Goal: Task Accomplishment & Management: Use online tool/utility

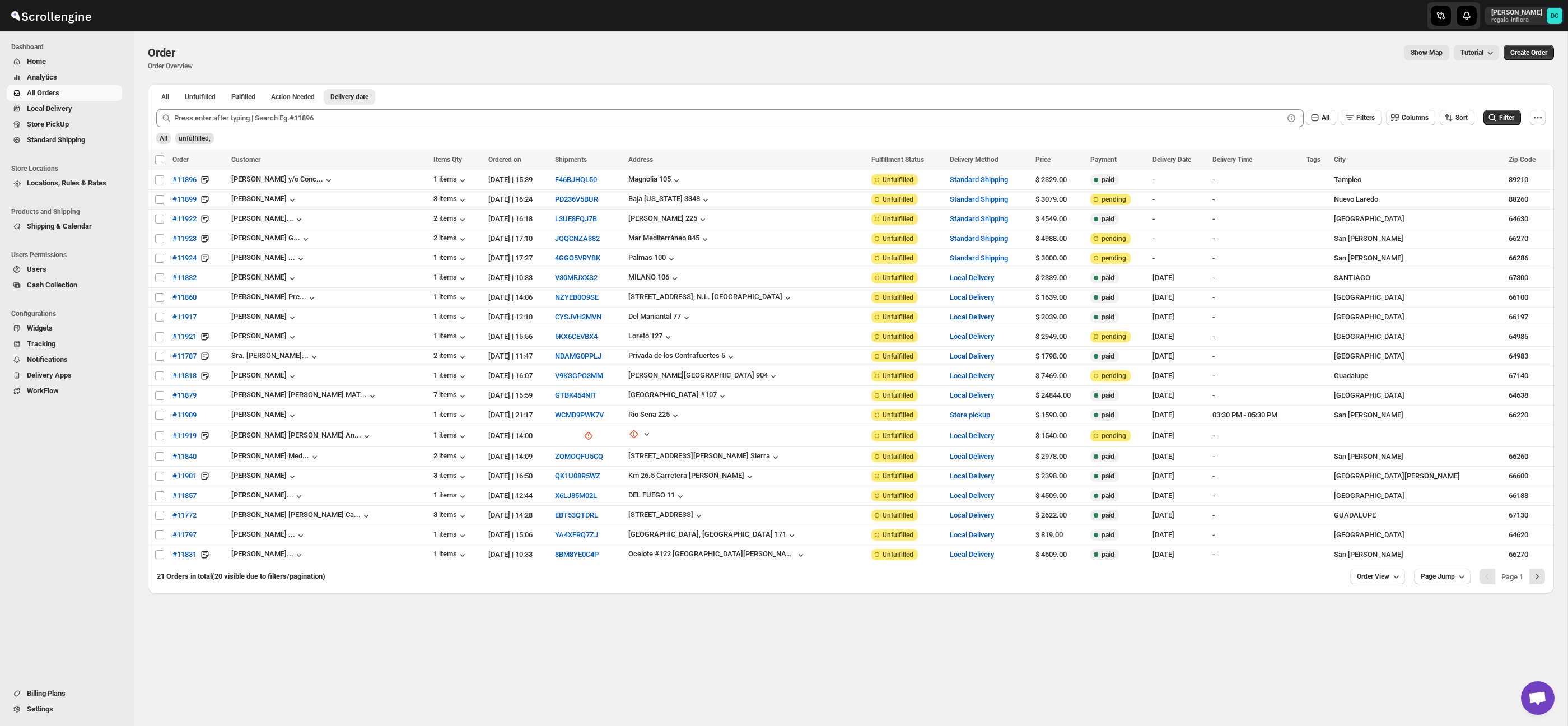
click at [73, 75] on span "Analytics" at bounding box center [73, 77] width 93 height 11
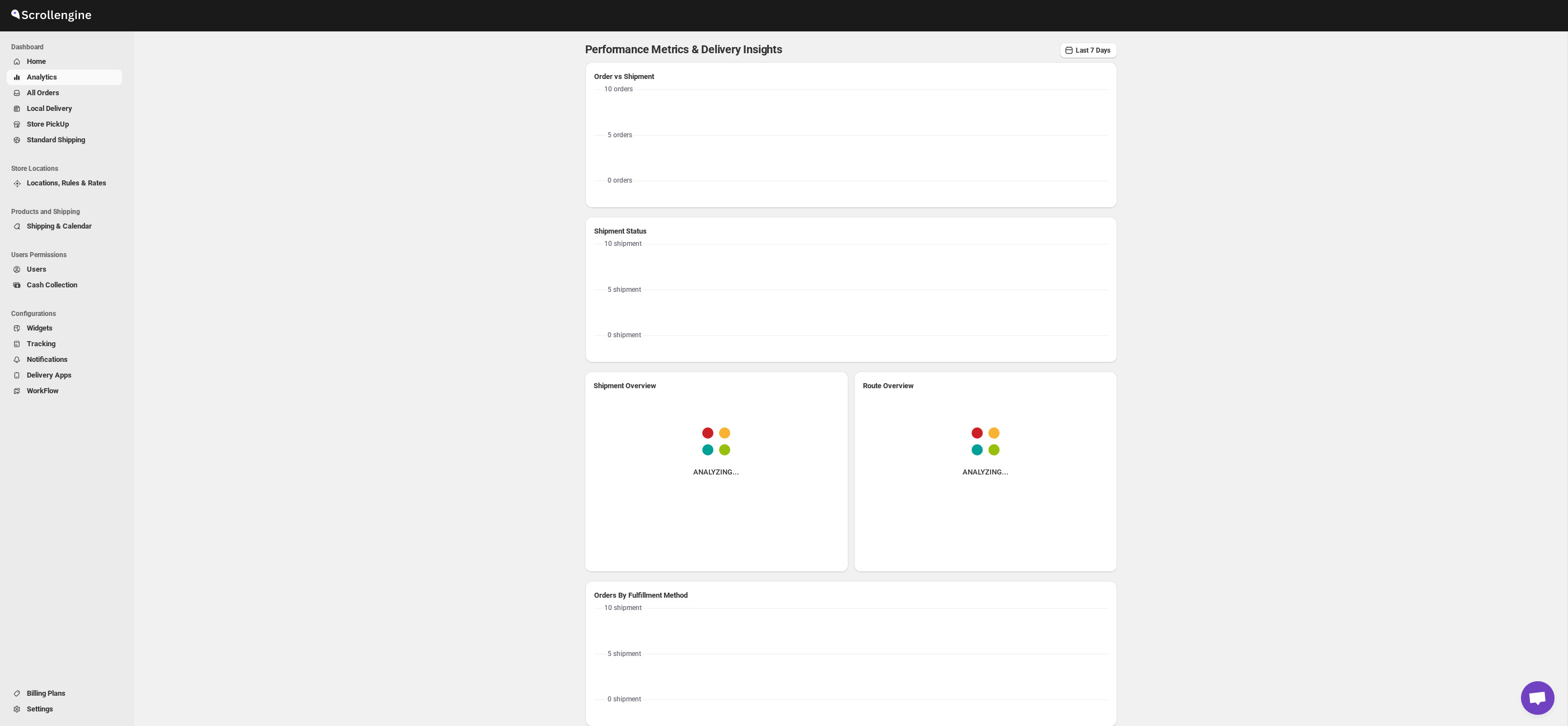
click at [67, 92] on span "All Orders" at bounding box center [73, 93] width 93 height 11
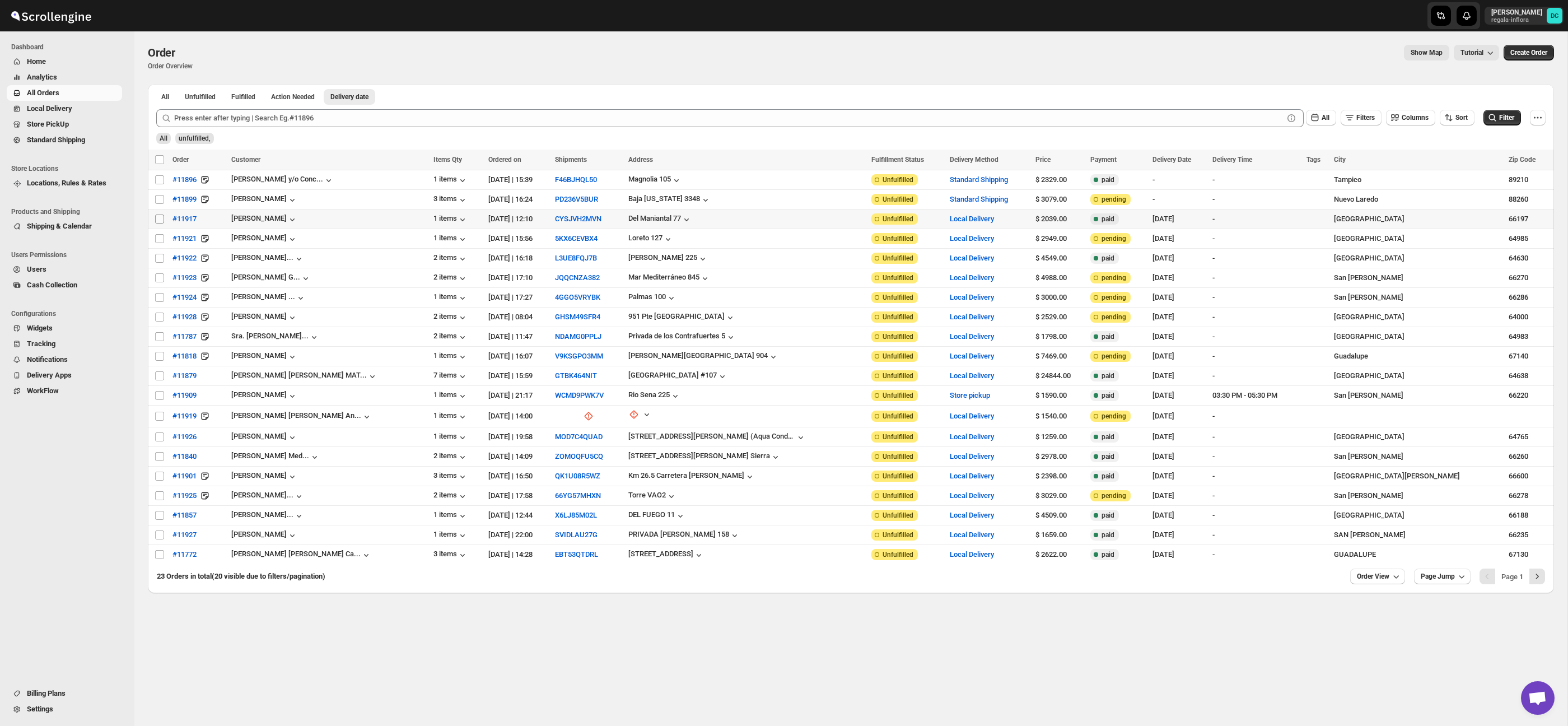
click at [159, 221] on input "Select order" at bounding box center [160, 219] width 9 height 9
checkbox input "true"
click at [158, 238] on input "Select order" at bounding box center [160, 239] width 9 height 9
checkbox input "true"
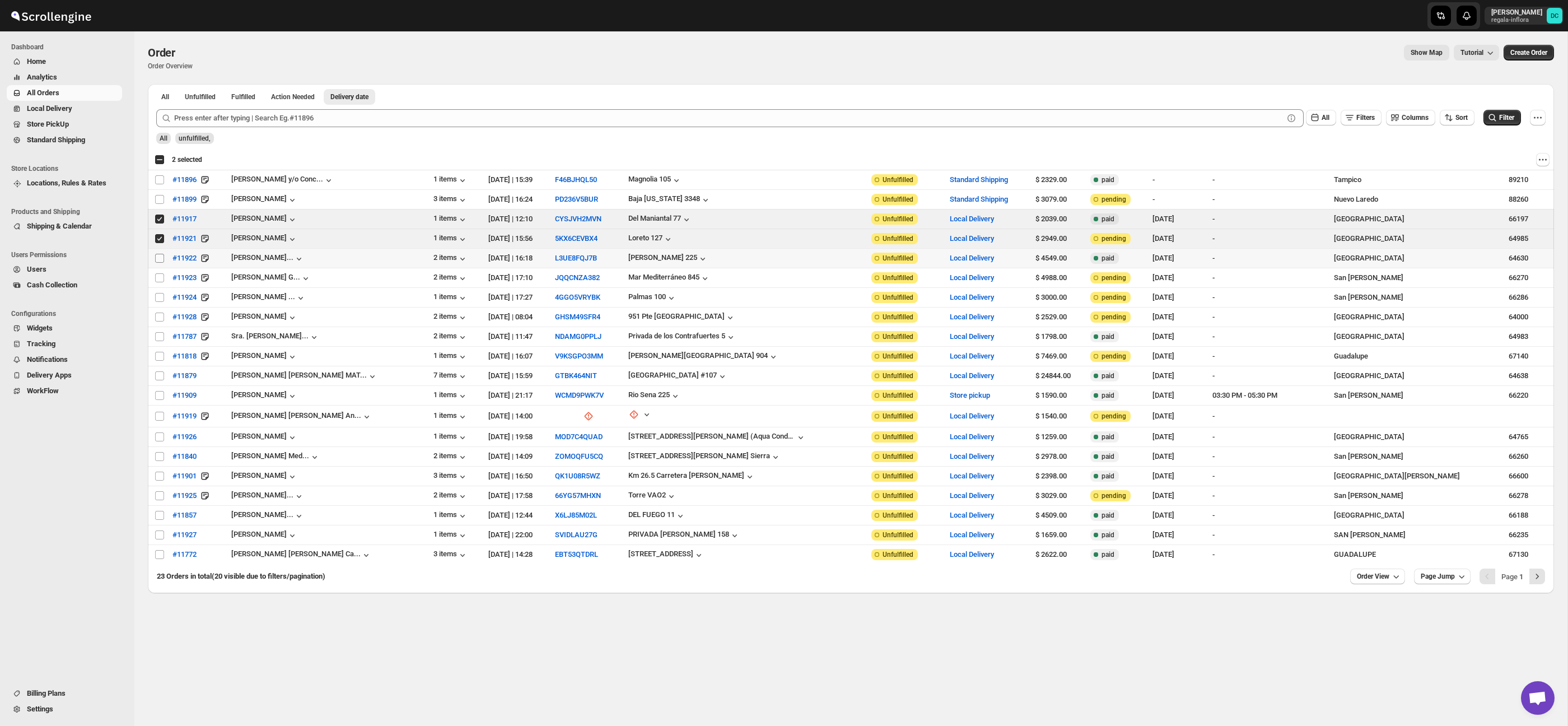
click at [158, 260] on input "Select order" at bounding box center [160, 258] width 9 height 9
checkbox input "true"
click at [160, 278] on input "Select order" at bounding box center [160, 278] width 9 height 9
checkbox input "true"
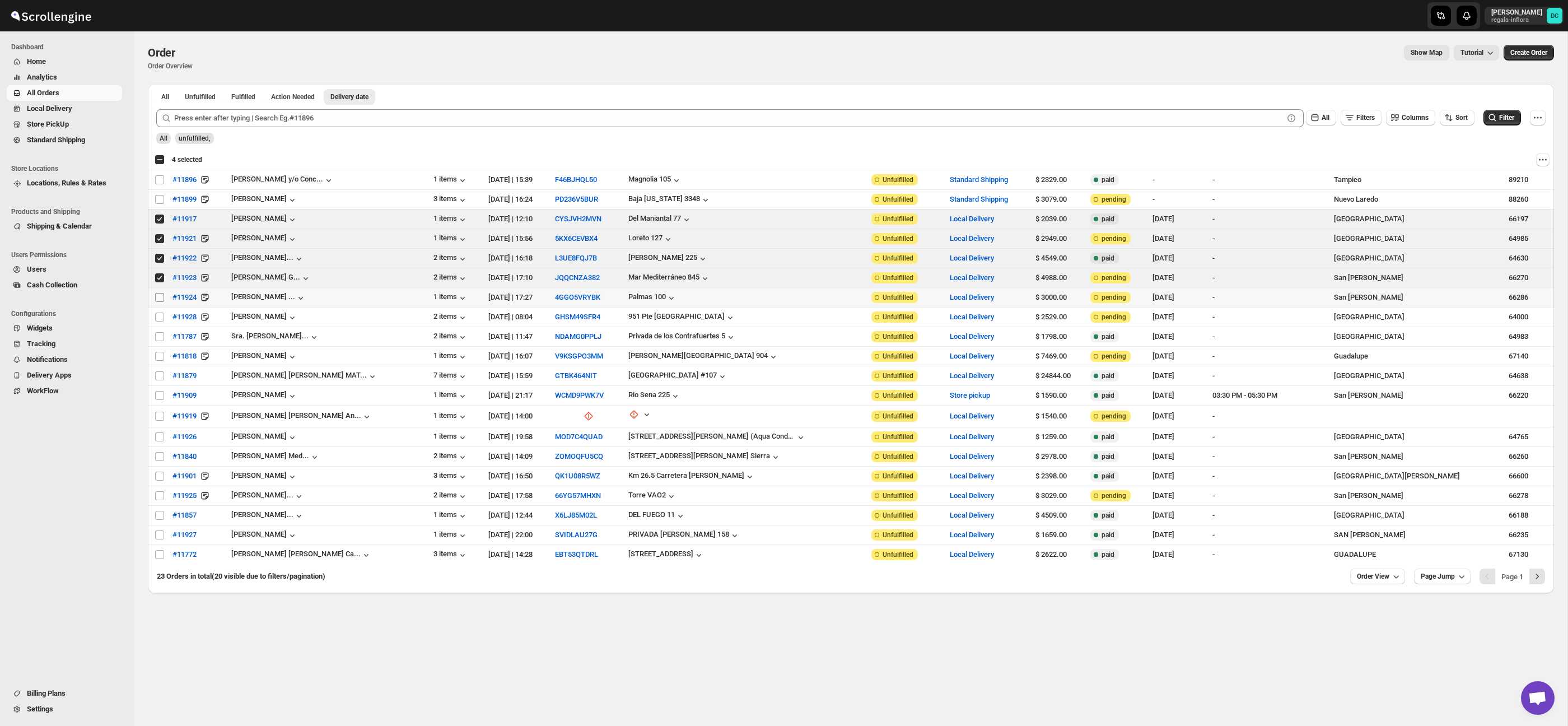
click at [161, 297] on input "Select order" at bounding box center [160, 297] width 9 height 9
checkbox input "true"
click at [160, 310] on td "Select order" at bounding box center [158, 318] width 21 height 20
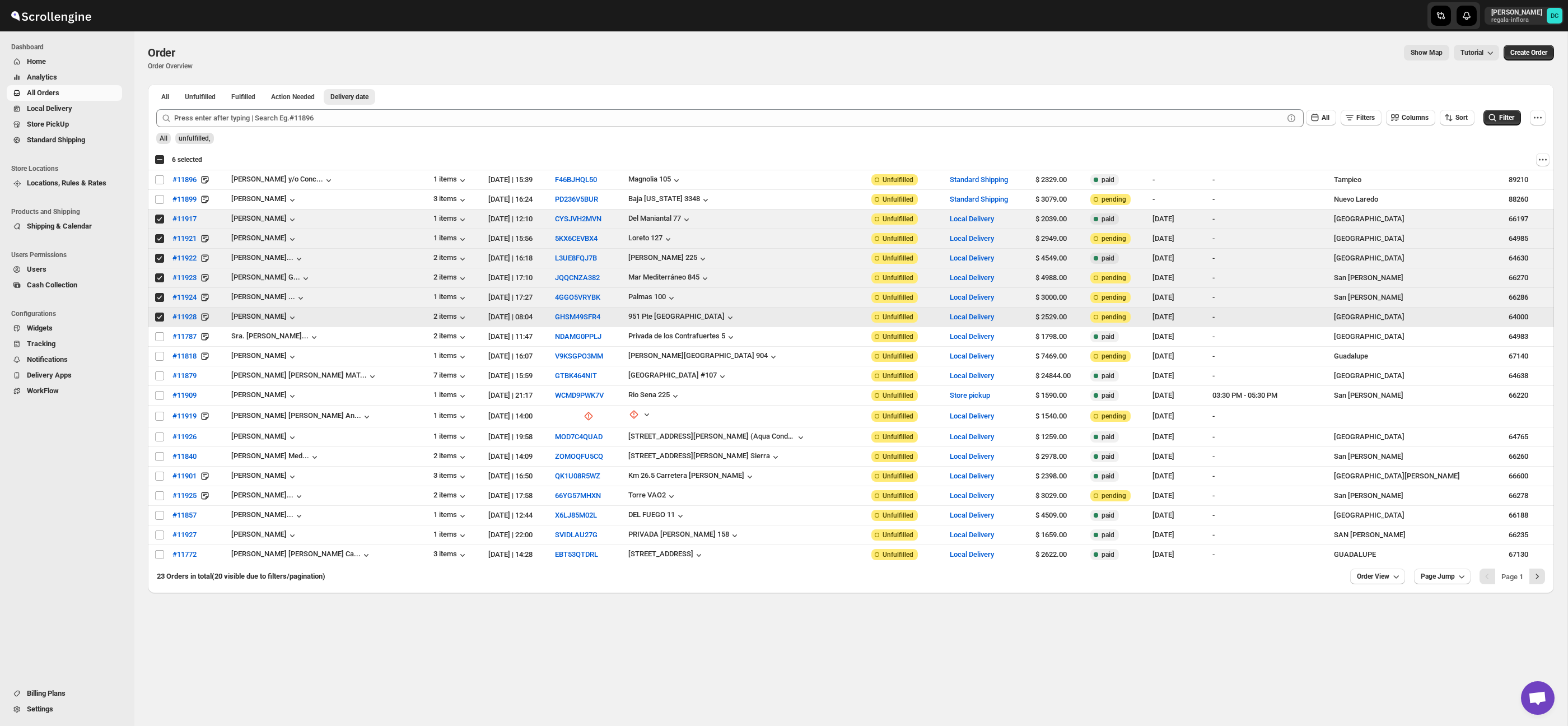
drag, startPoint x: 161, startPoint y: 317, endPoint x: 158, endPoint y: 303, distance: 14.3
click at [161, 317] on input "Select order" at bounding box center [160, 317] width 9 height 9
checkbox input "false"
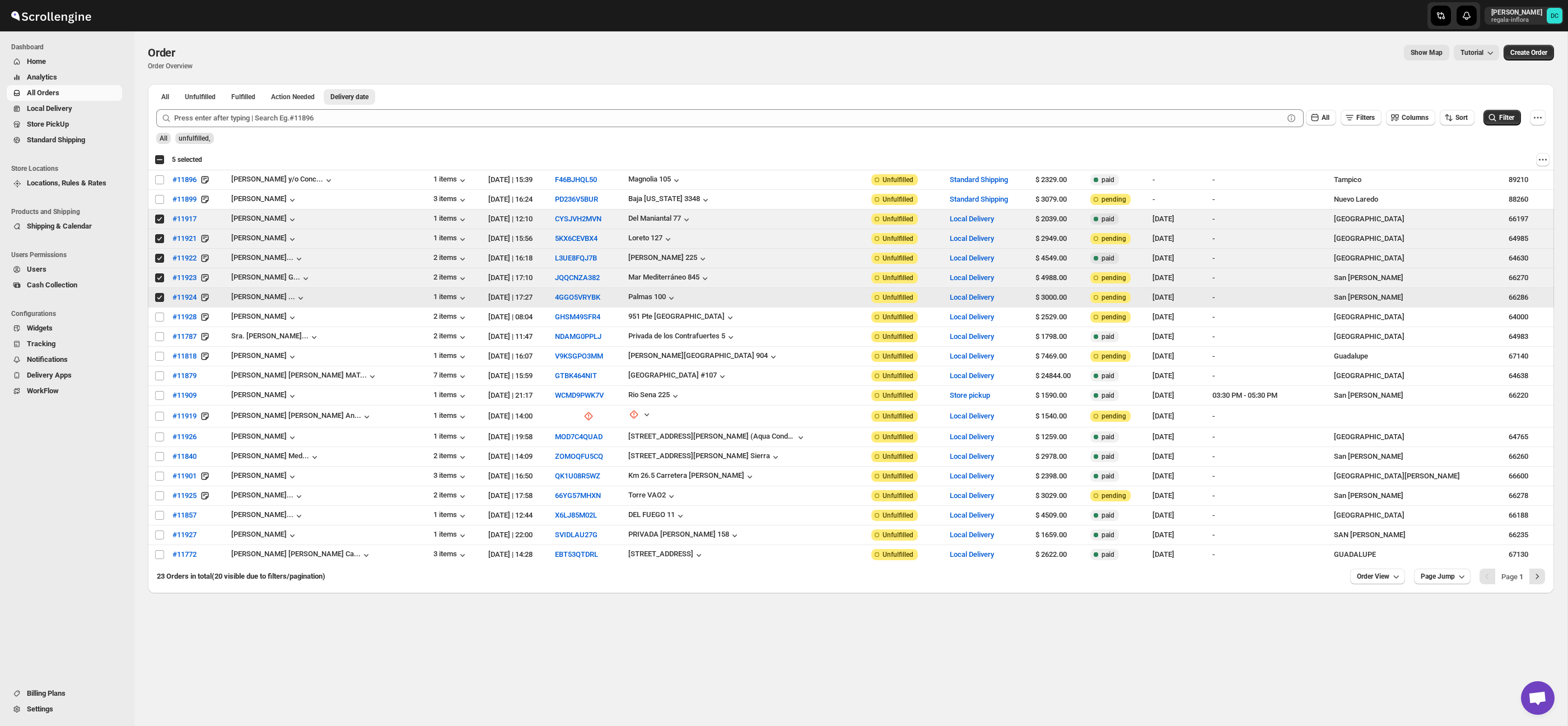
click at [158, 297] on input "Select order" at bounding box center [160, 297] width 9 height 9
checkbox input "false"
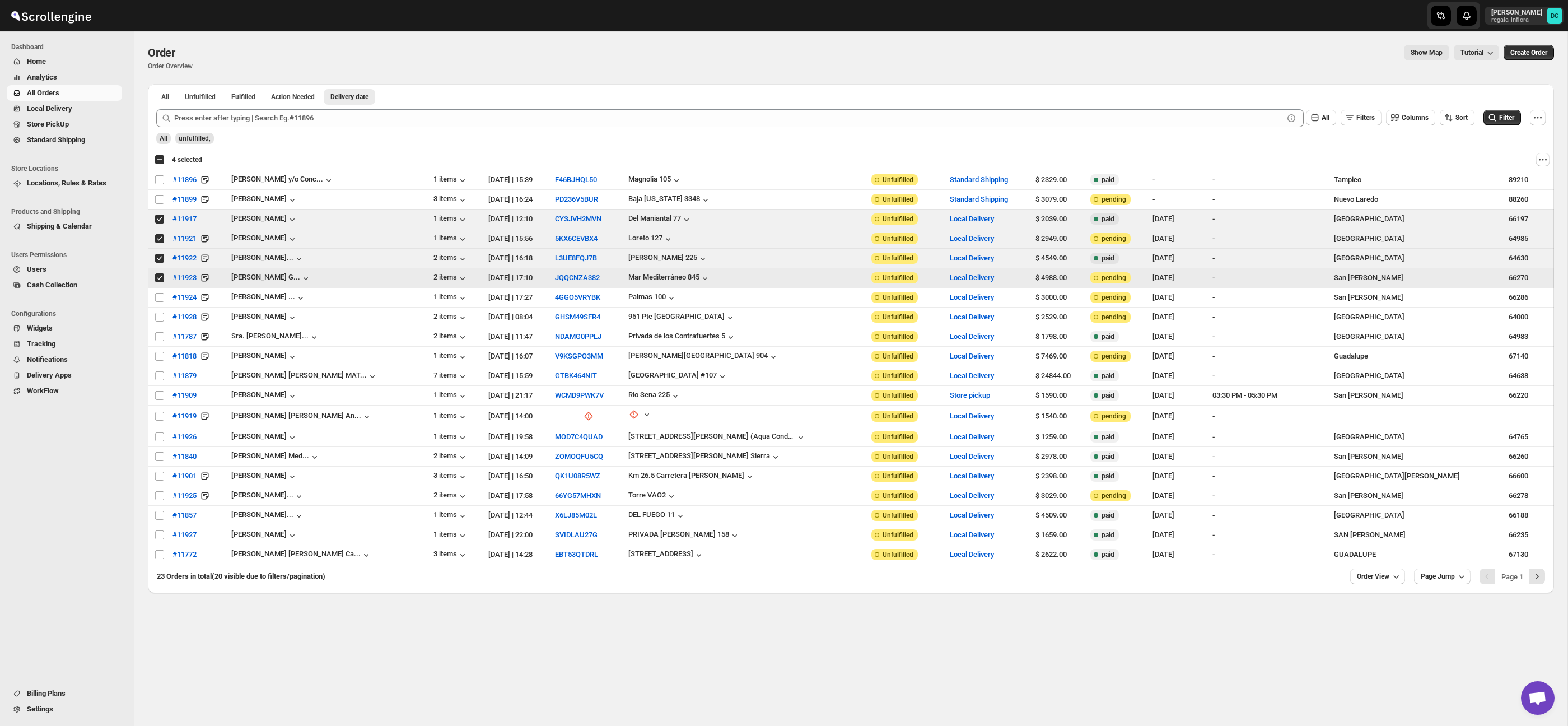
drag, startPoint x: 158, startPoint y: 278, endPoint x: 158, endPoint y: 270, distance: 8.0
click at [158, 277] on input "Select order" at bounding box center [160, 278] width 9 height 9
checkbox input "false"
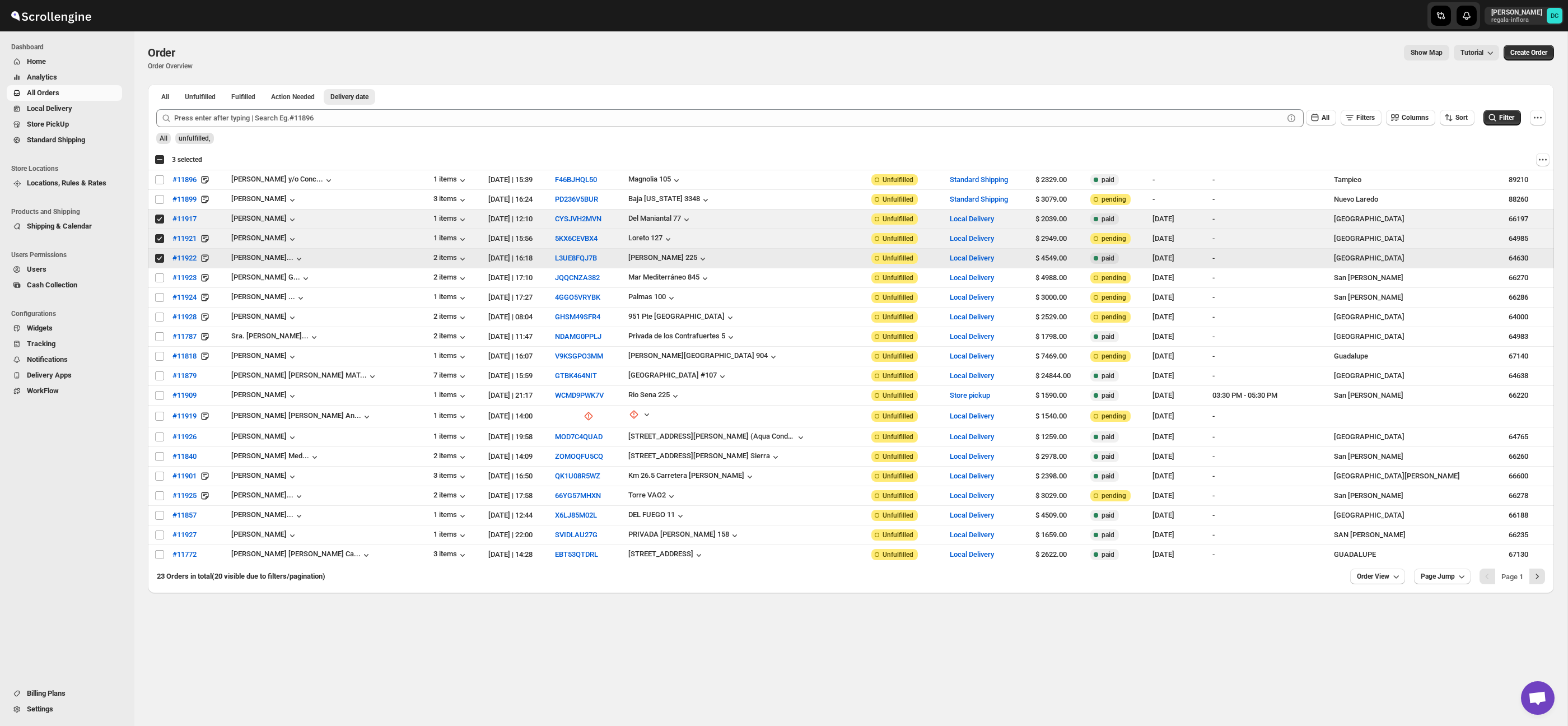
drag, startPoint x: 161, startPoint y: 260, endPoint x: 160, endPoint y: 252, distance: 8.1
click at [161, 260] on input "Select order" at bounding box center [160, 258] width 9 height 9
checkbox input "false"
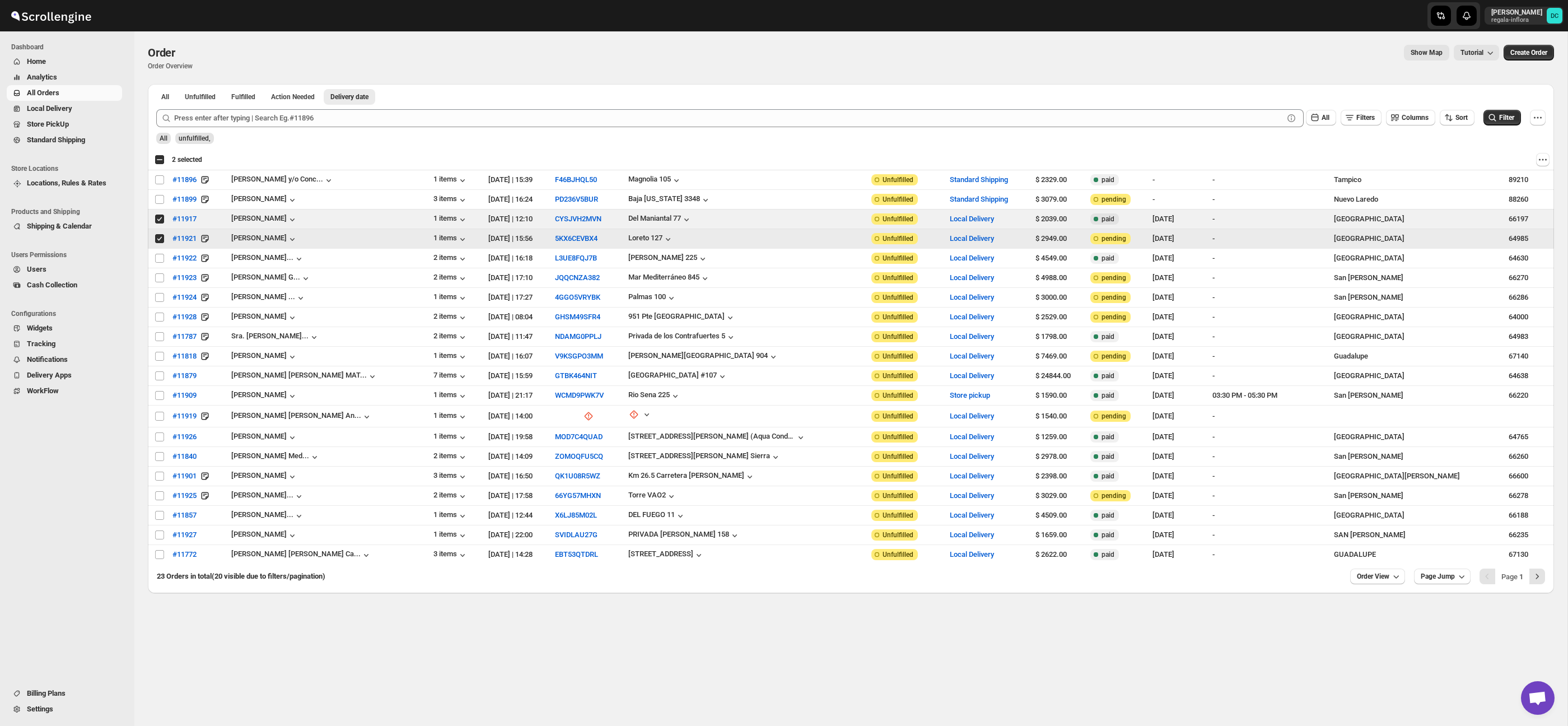
click at [159, 243] on input "Select order" at bounding box center [160, 239] width 9 height 9
checkbox input "false"
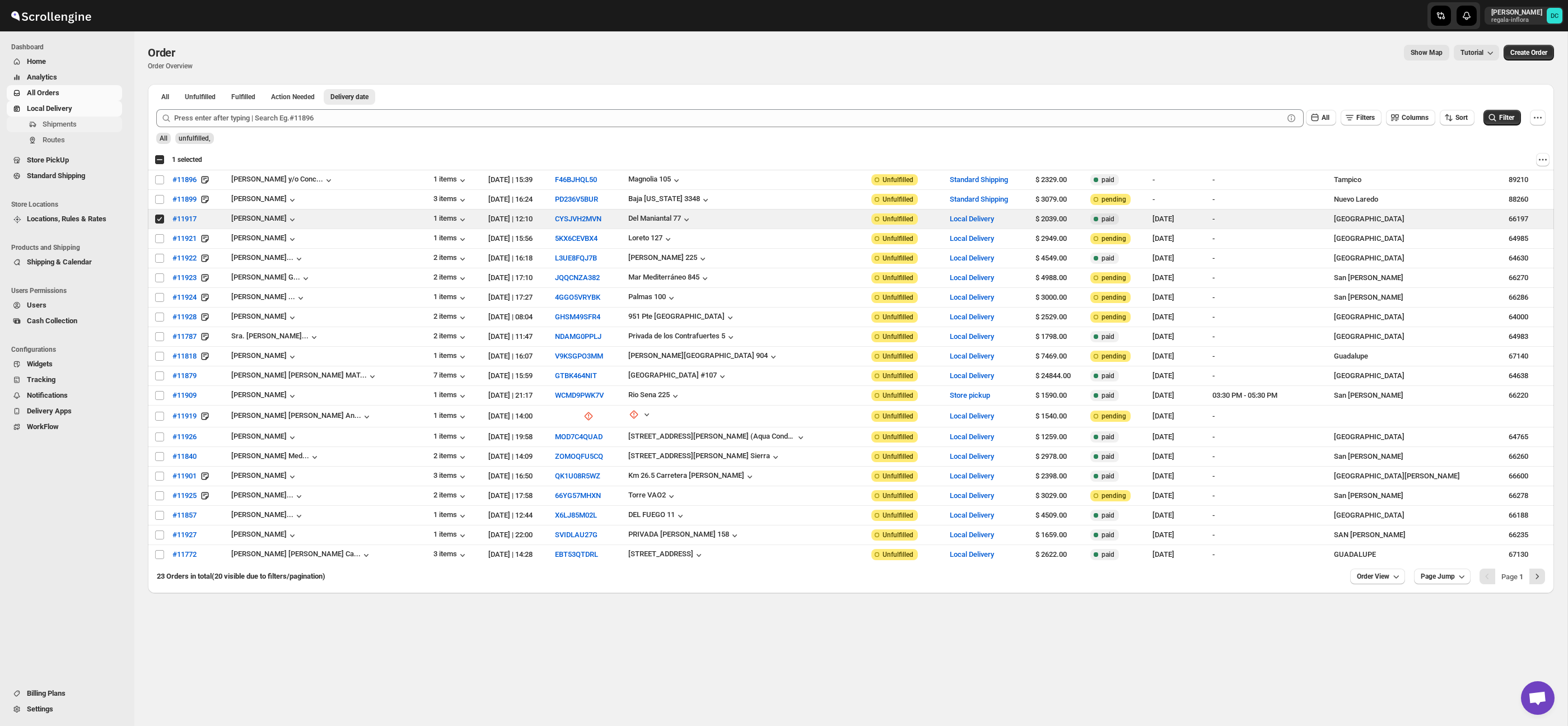
click at [81, 127] on span "Shipments" at bounding box center [81, 124] width 77 height 11
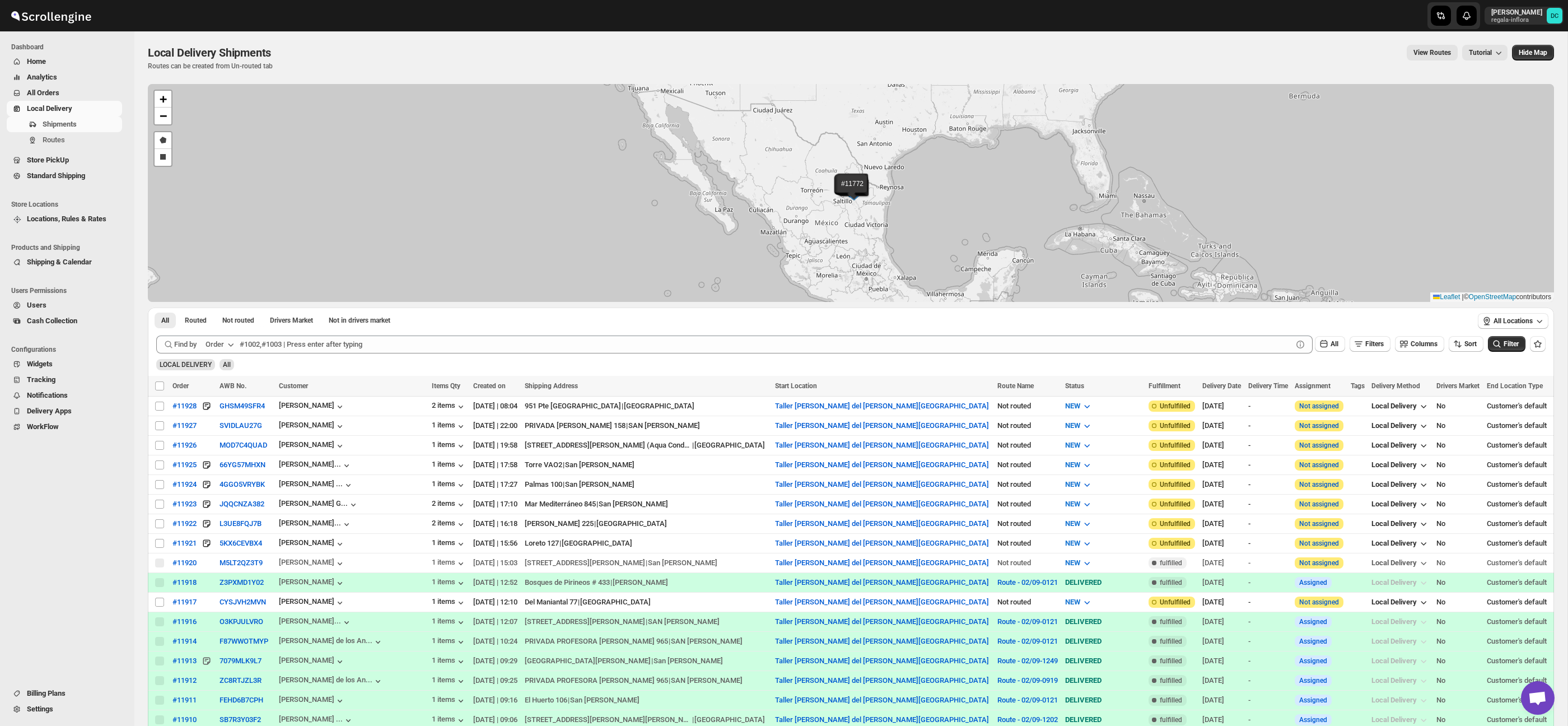
click at [73, 92] on span "All Orders" at bounding box center [73, 93] width 93 height 11
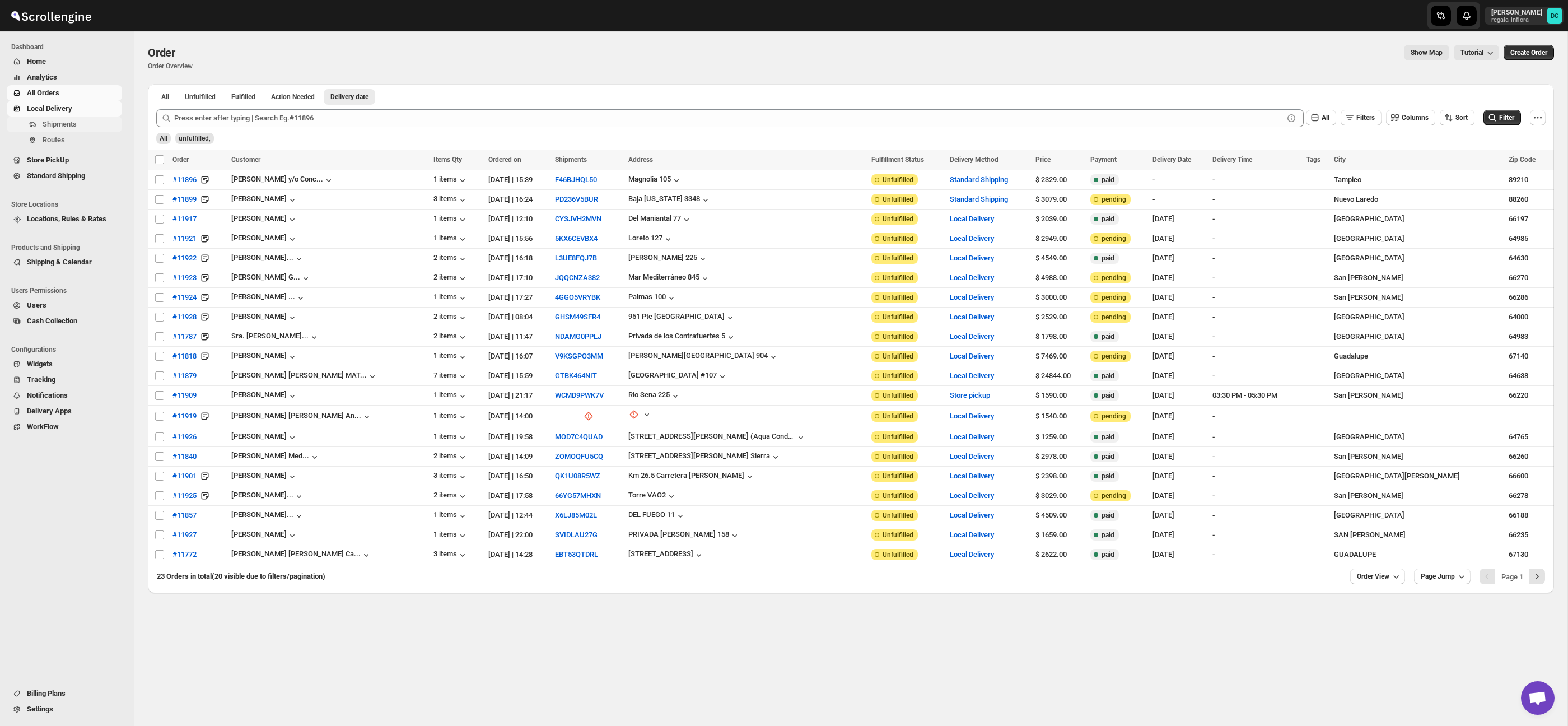
click at [86, 123] on span "Shipments" at bounding box center [81, 124] width 77 height 11
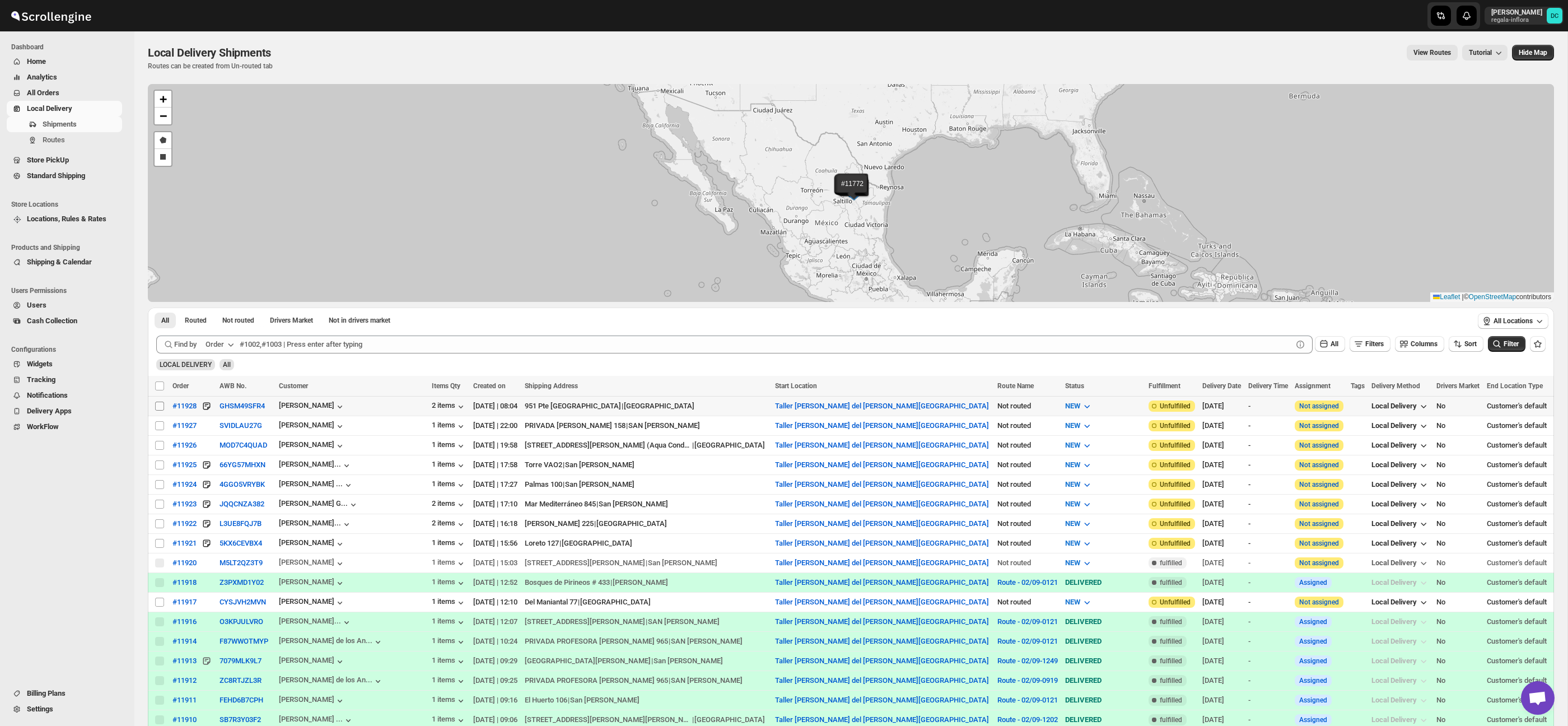
click at [156, 403] on input "Select shipment" at bounding box center [160, 406] width 9 height 9
checkbox input "true"
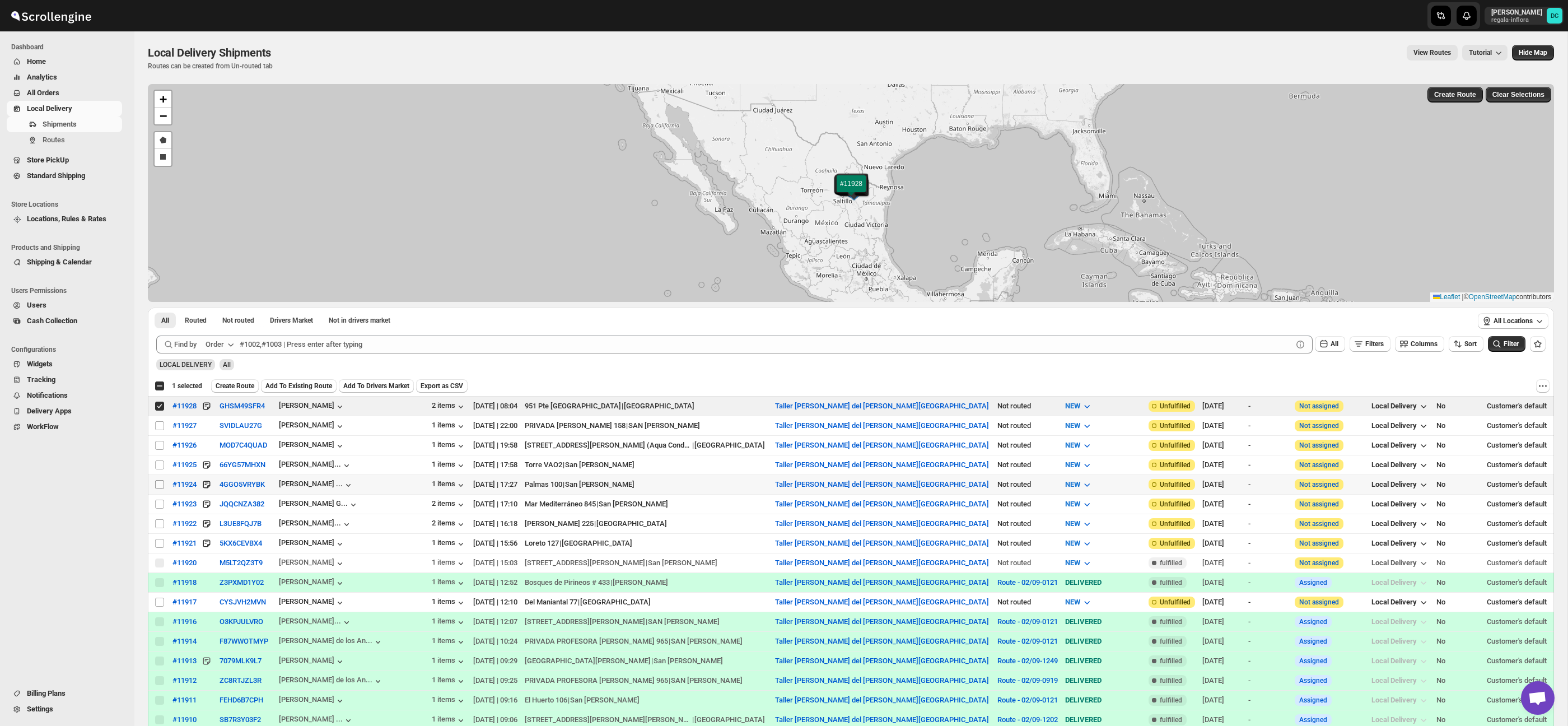
click at [159, 483] on input "Select shipment" at bounding box center [160, 485] width 9 height 9
checkbox input "true"
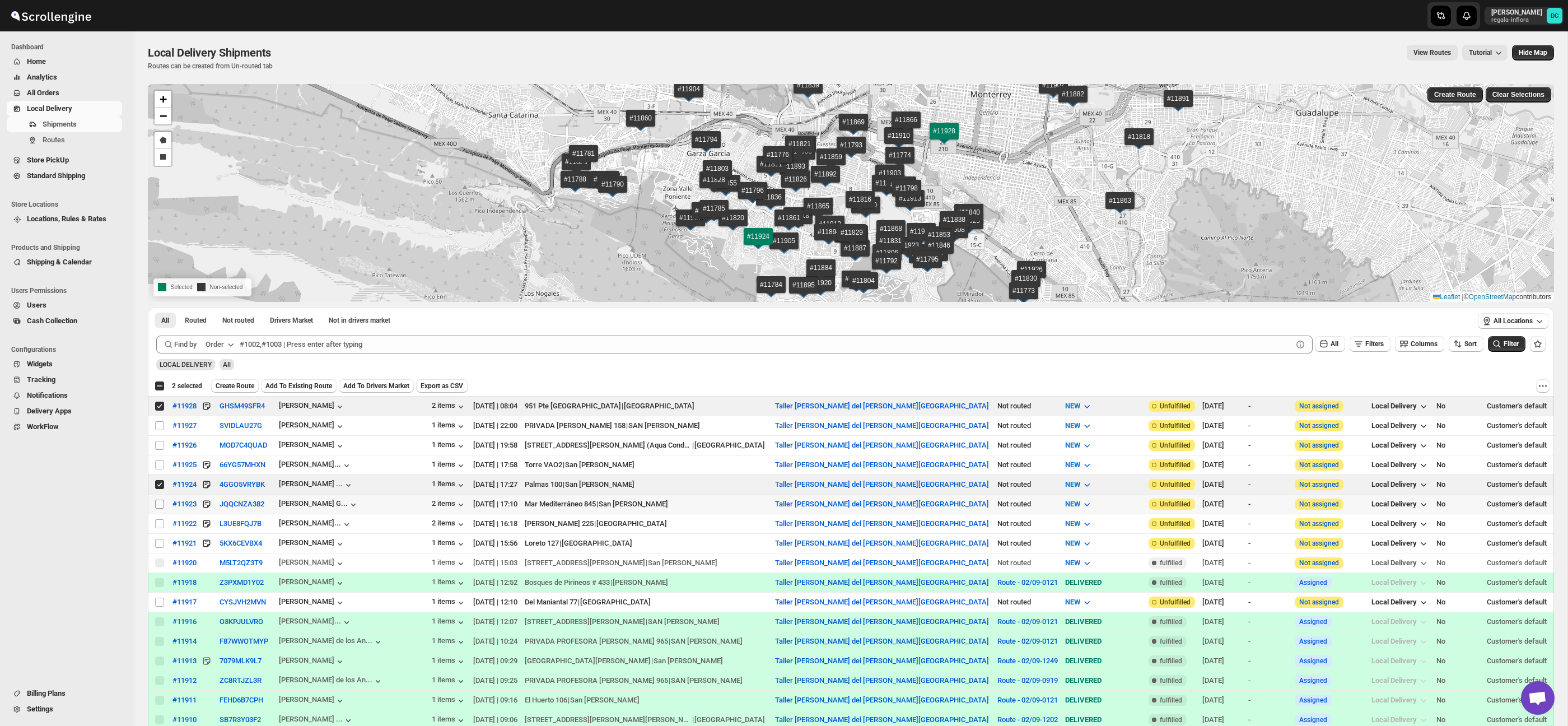
click at [159, 500] on input "Select shipment" at bounding box center [160, 504] width 9 height 9
checkbox input "true"
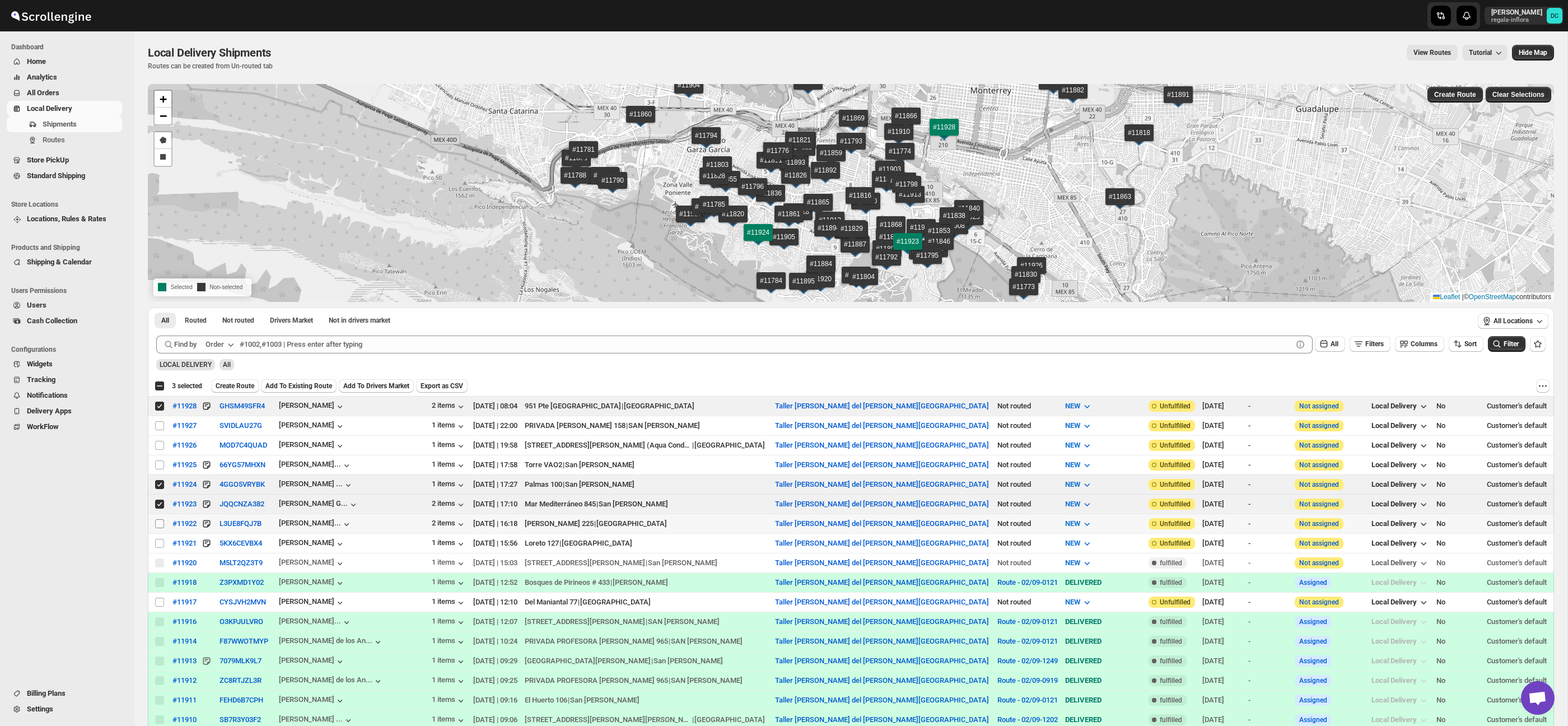
click at [158, 527] on input "Select shipment" at bounding box center [160, 524] width 9 height 9
checkbox input "true"
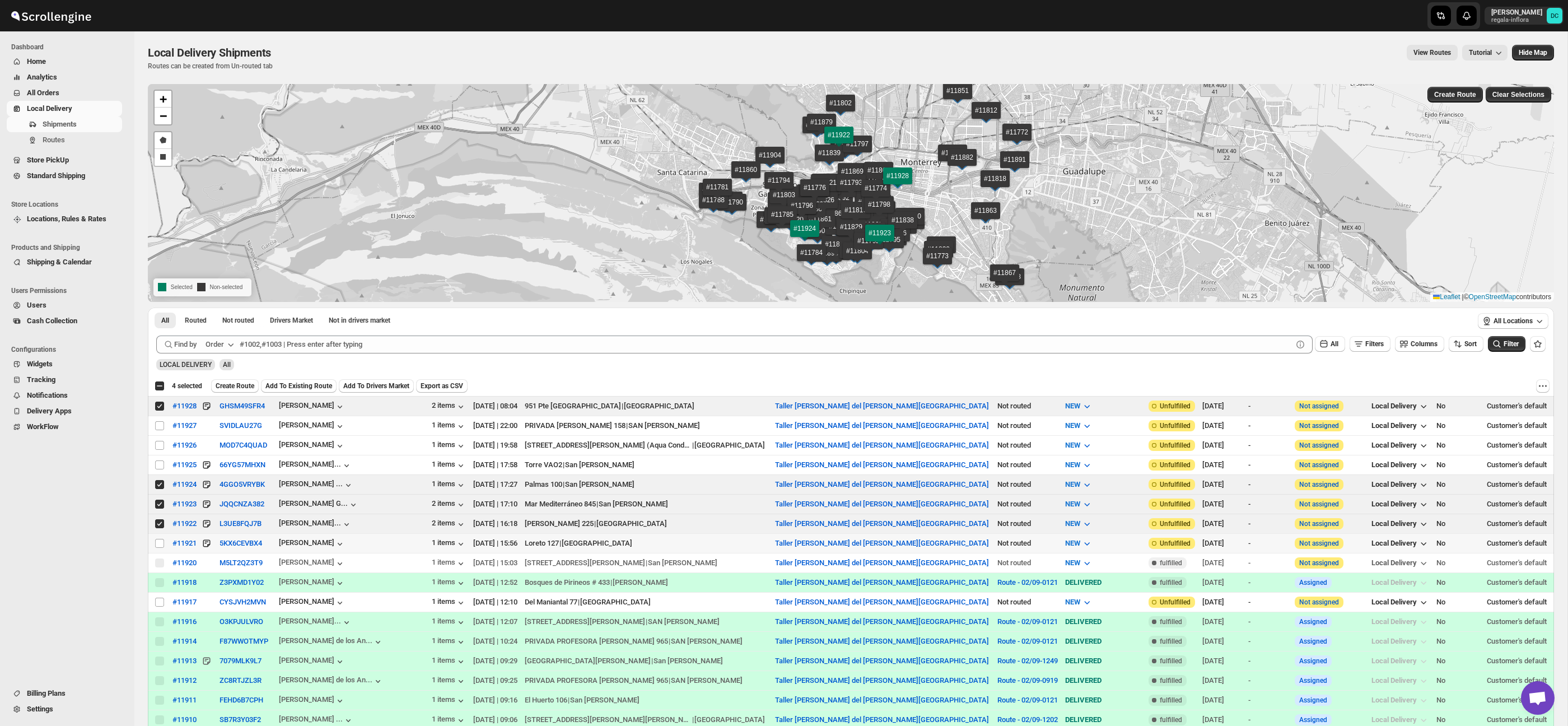
drag, startPoint x: 162, startPoint y: 547, endPoint x: 237, endPoint y: 439, distance: 131.5
click at [162, 547] on input "Select shipment" at bounding box center [160, 543] width 9 height 9
checkbox input "true"
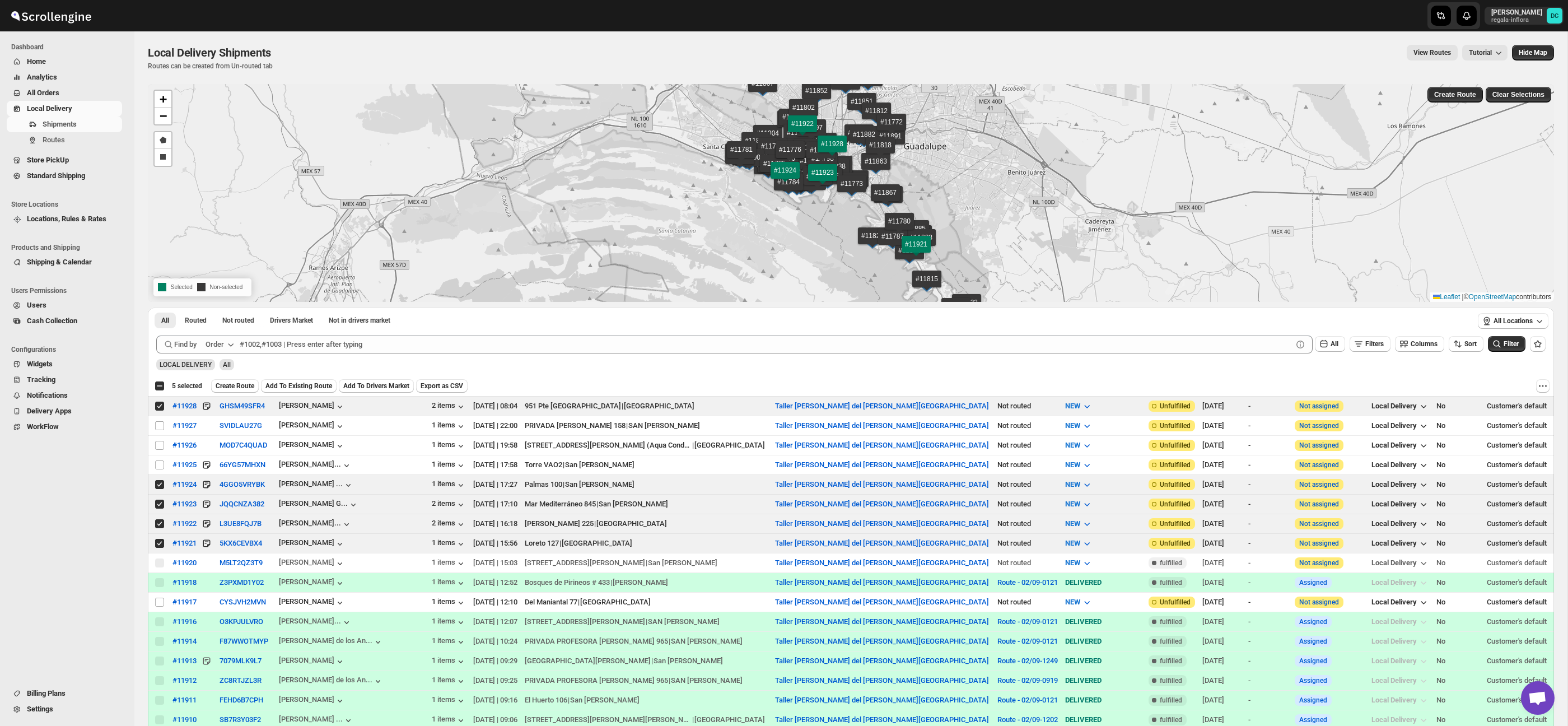
drag, startPoint x: 239, startPoint y: 382, endPoint x: 276, endPoint y: 386, distance: 37.2
click at [239, 382] on span "Create Route" at bounding box center [235, 386] width 39 height 9
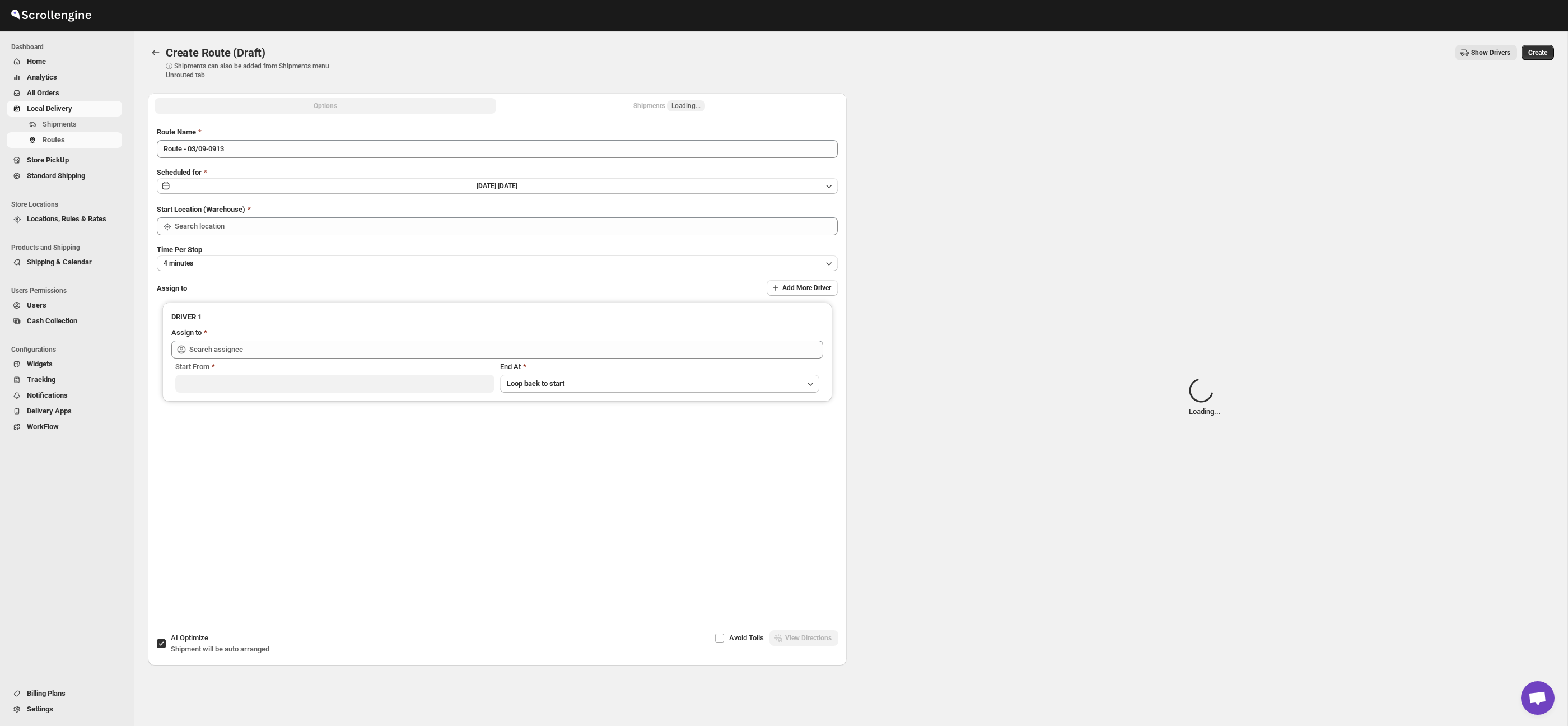
type input "Taller [PERSON_NAME] del [PERSON_NAME][GEOGRAPHIC_DATA]"
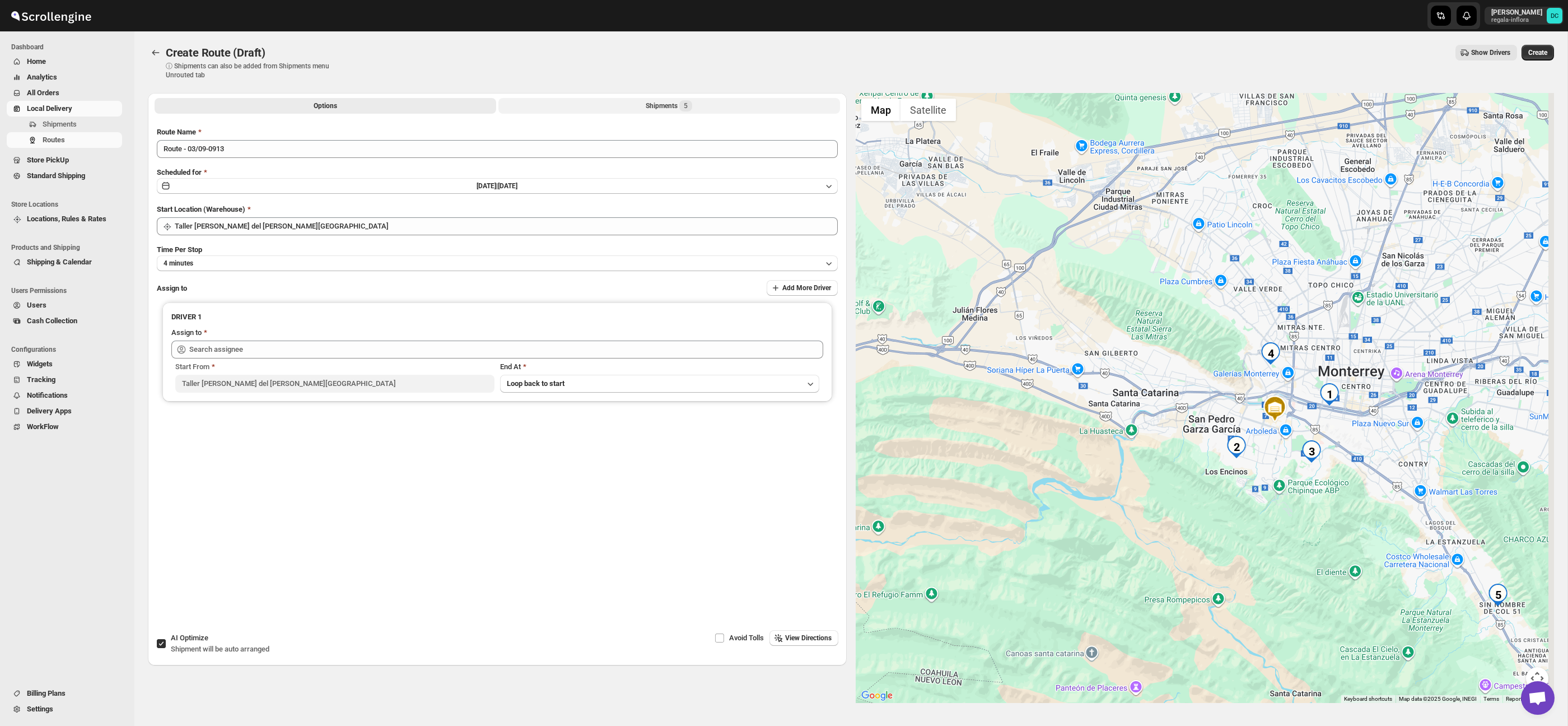
drag, startPoint x: 1366, startPoint y: 522, endPoint x: 1340, endPoint y: 478, distance: 51.1
click at [1340, 478] on div at bounding box center [1205, 398] width 699 height 610
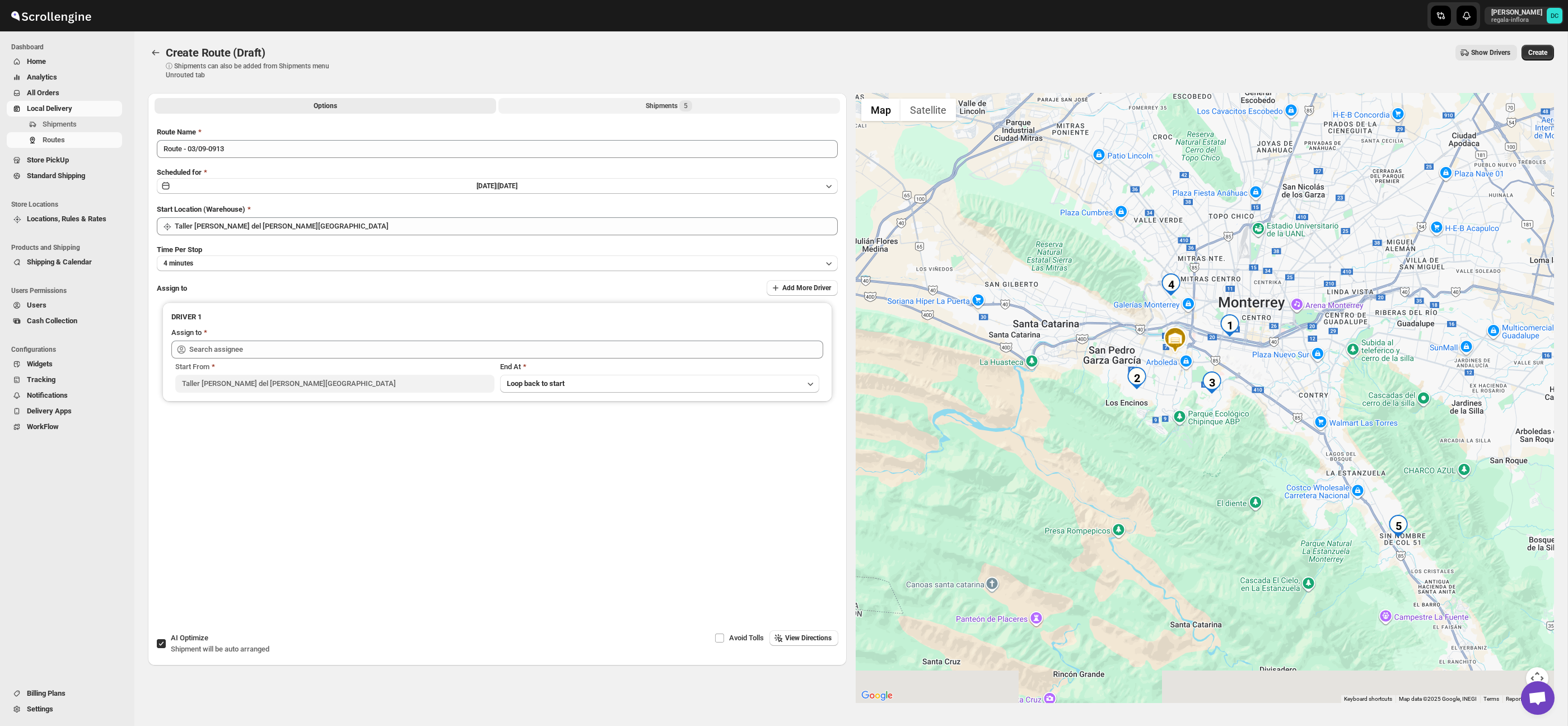
drag, startPoint x: 1243, startPoint y: 485, endPoint x: 1163, endPoint y: 445, distance: 89.4
click at [1163, 445] on div at bounding box center [1205, 398] width 699 height 610
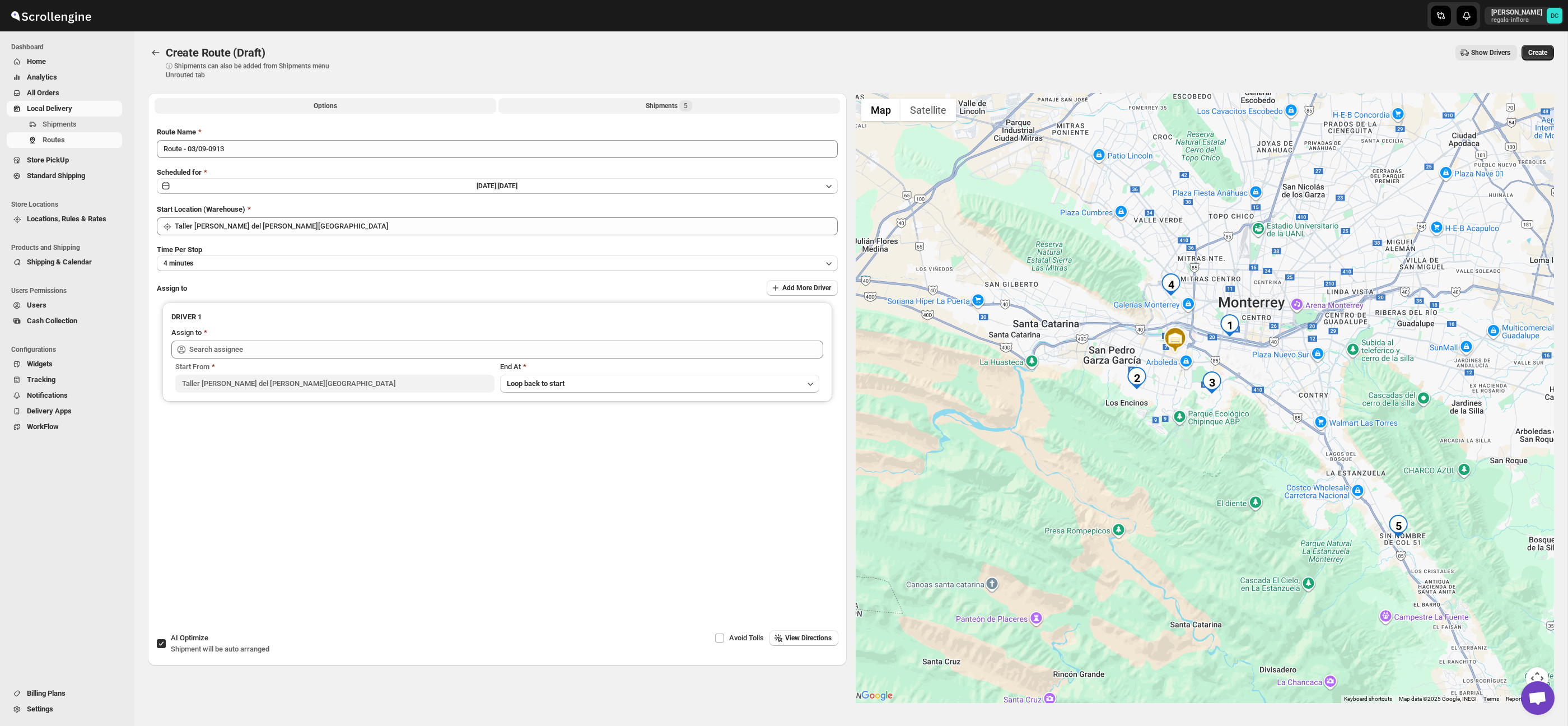
click at [775, 107] on button "Shipments 5" at bounding box center [669, 106] width 341 height 16
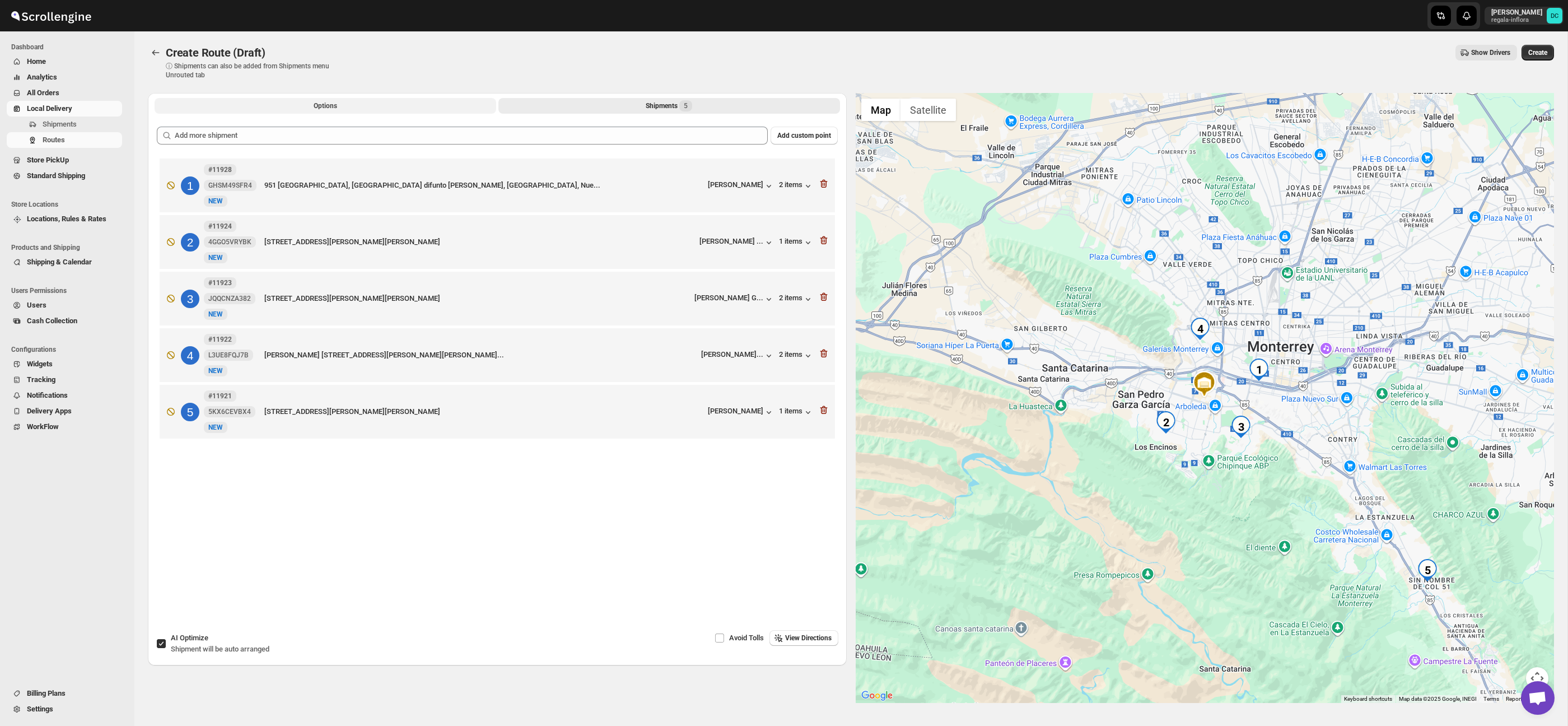
click at [318, 103] on span "Options" at bounding box center [326, 106] width 24 height 9
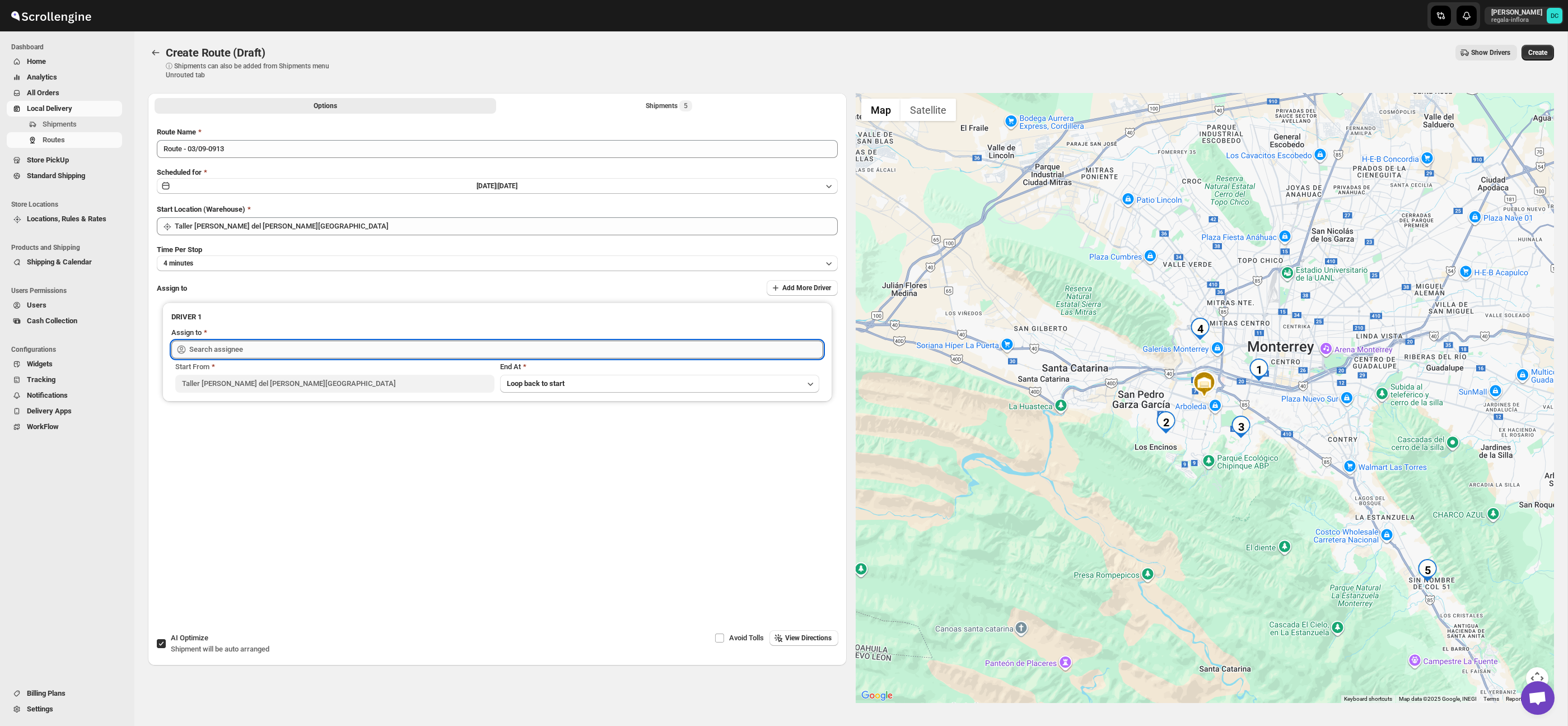
click at [353, 348] on input "text" at bounding box center [506, 349] width 634 height 18
click at [361, 381] on div "[PERSON_NAME] ([PERSON_NAME][EMAIL_ADDRESS][DOMAIN_NAME])" at bounding box center [498, 373] width 643 height 18
type input "[PERSON_NAME] ([PERSON_NAME][EMAIL_ADDRESS][DOMAIN_NAME])"
click at [1546, 49] on span "Create" at bounding box center [1538, 53] width 19 height 9
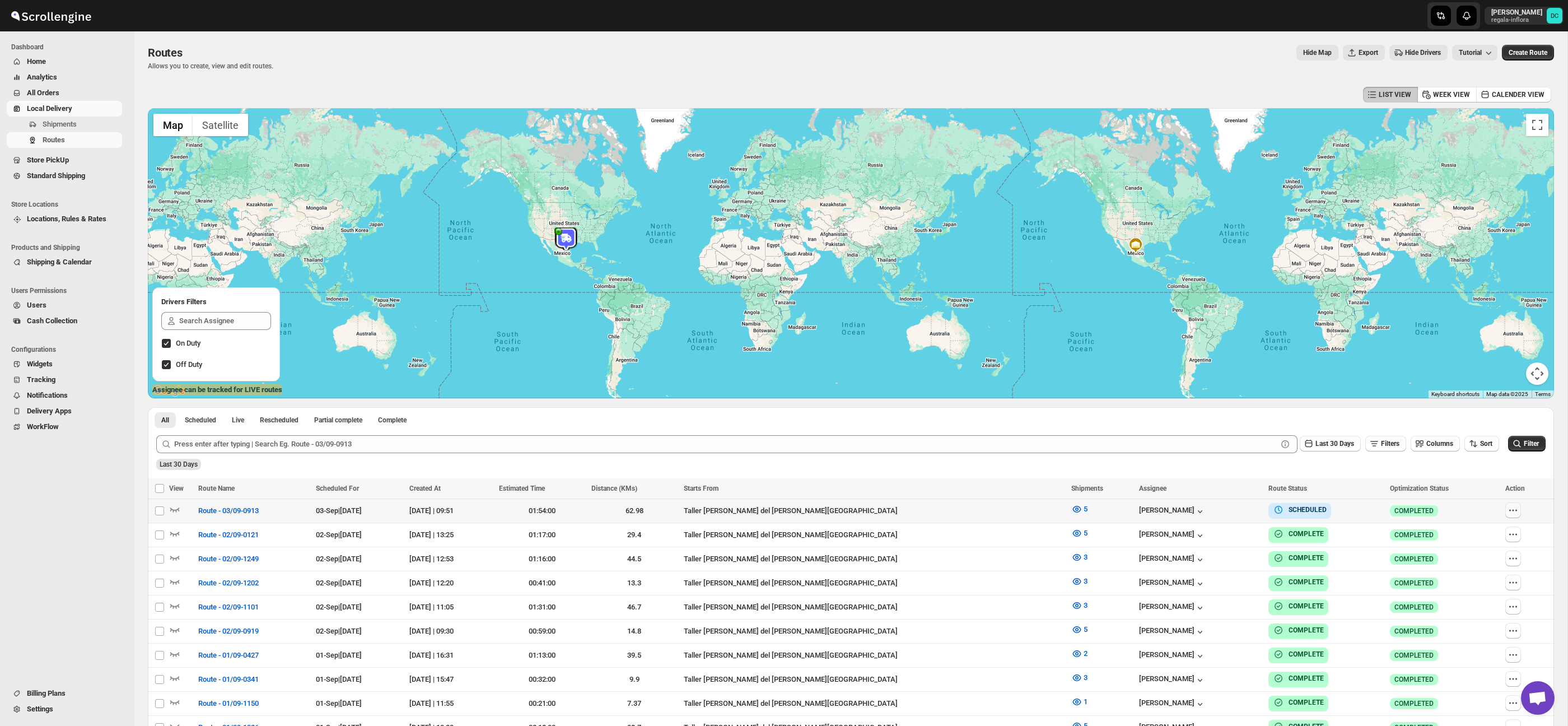
click at [1513, 513] on icon "button" at bounding box center [1513, 510] width 11 height 11
click at [1485, 592] on span "Edit" at bounding box center [1486, 591] width 51 height 11
checkbox input "false"
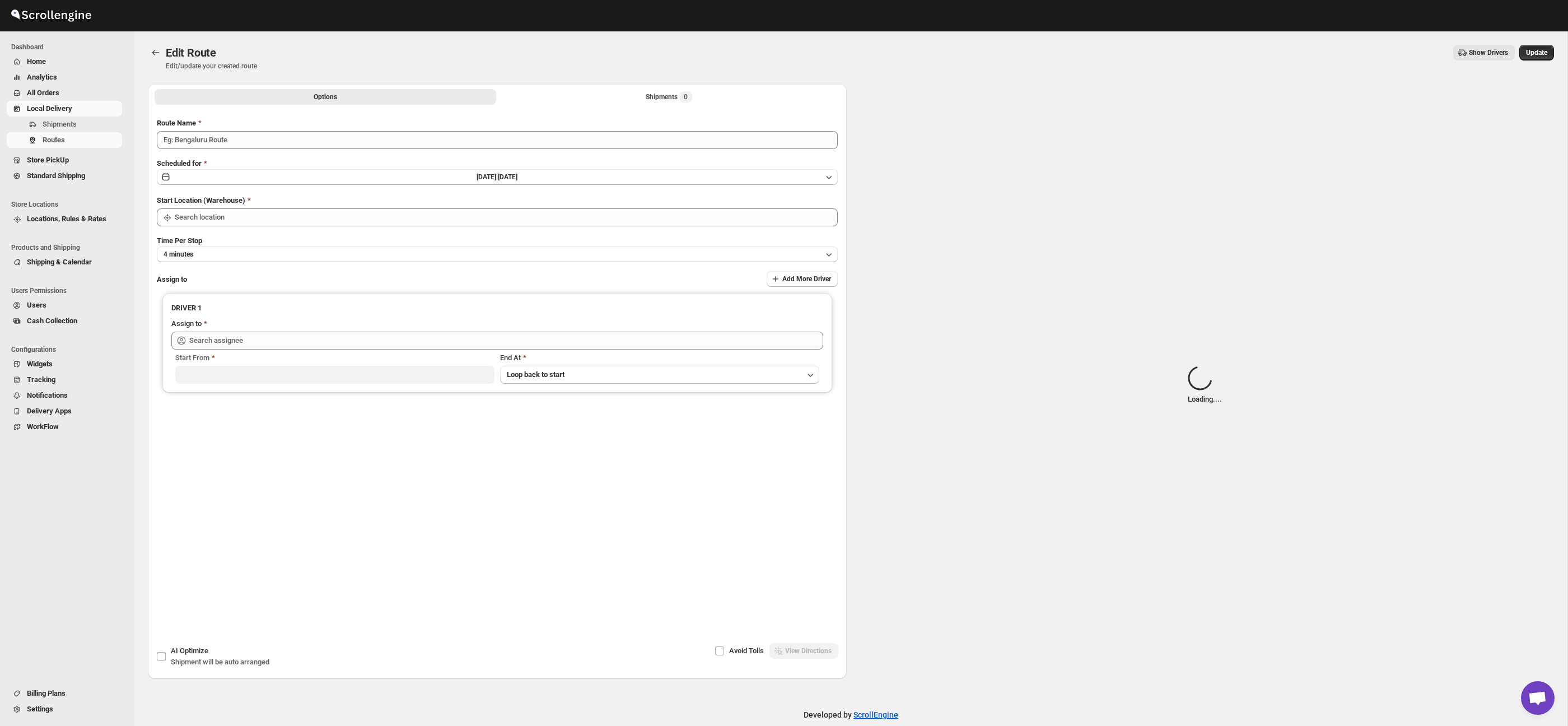
type input "Route - 03/09-0913"
type input "Taller [PERSON_NAME] del [PERSON_NAME][GEOGRAPHIC_DATA]"
type input "[PERSON_NAME] ([PERSON_NAME][EMAIL_ADDRESS][DOMAIN_NAME])"
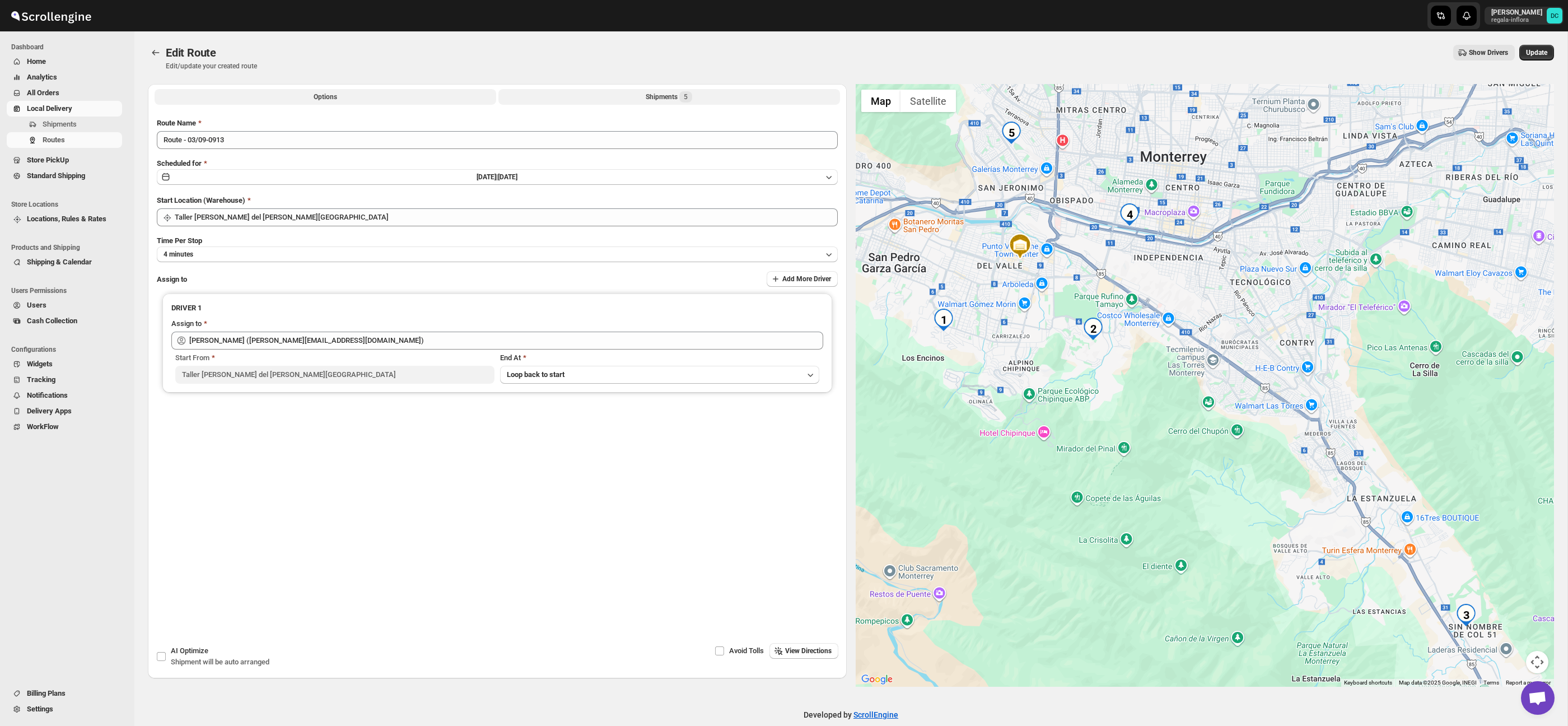
drag, startPoint x: 622, startPoint y: 96, endPoint x: 578, endPoint y: 101, distance: 44.3
click at [622, 96] on button "Shipments 5" at bounding box center [669, 97] width 341 height 16
